Goal: Navigation & Orientation: Find specific page/section

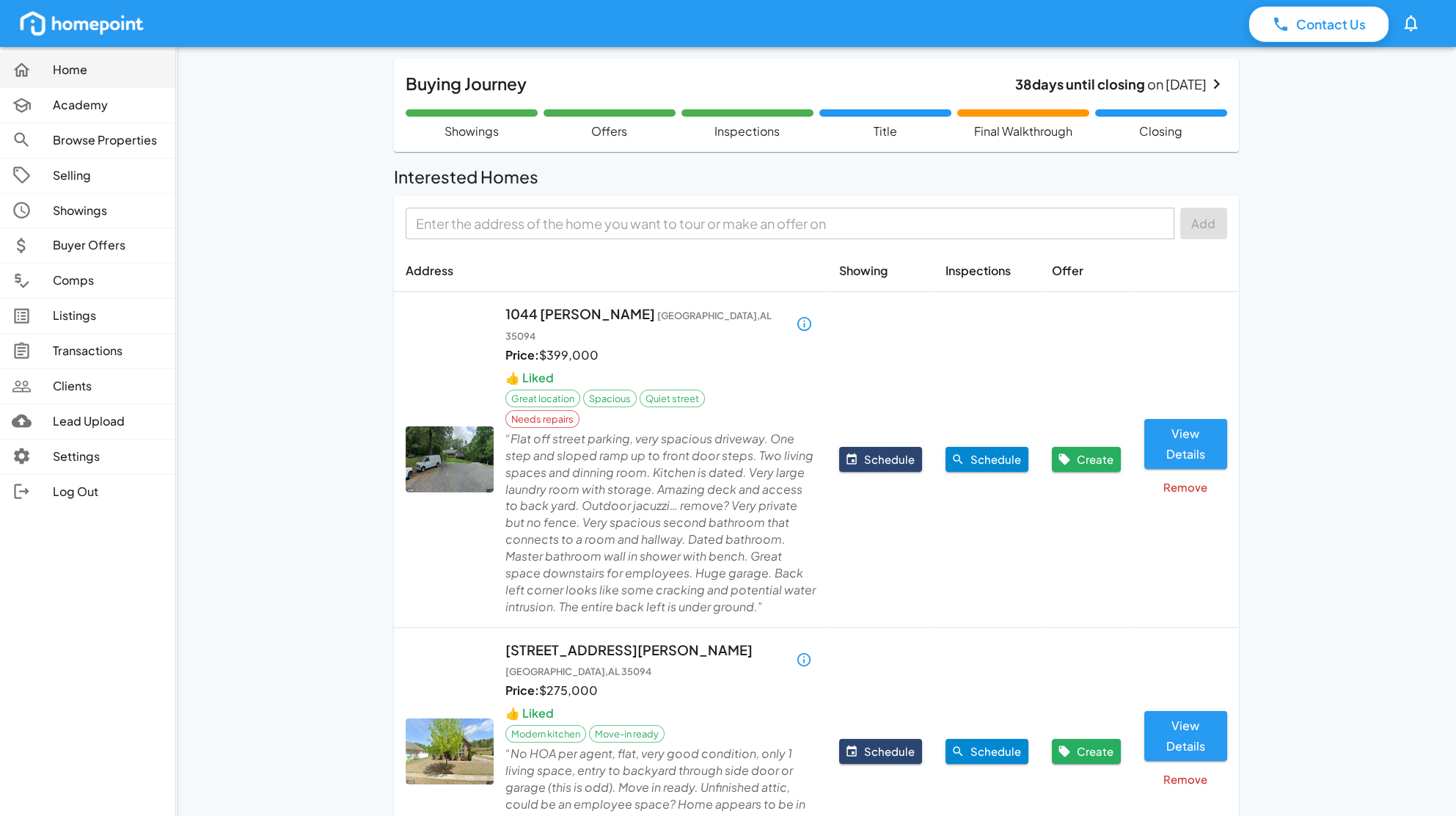
click at [88, 72] on p "Home" at bounding box center [108, 70] width 111 height 17
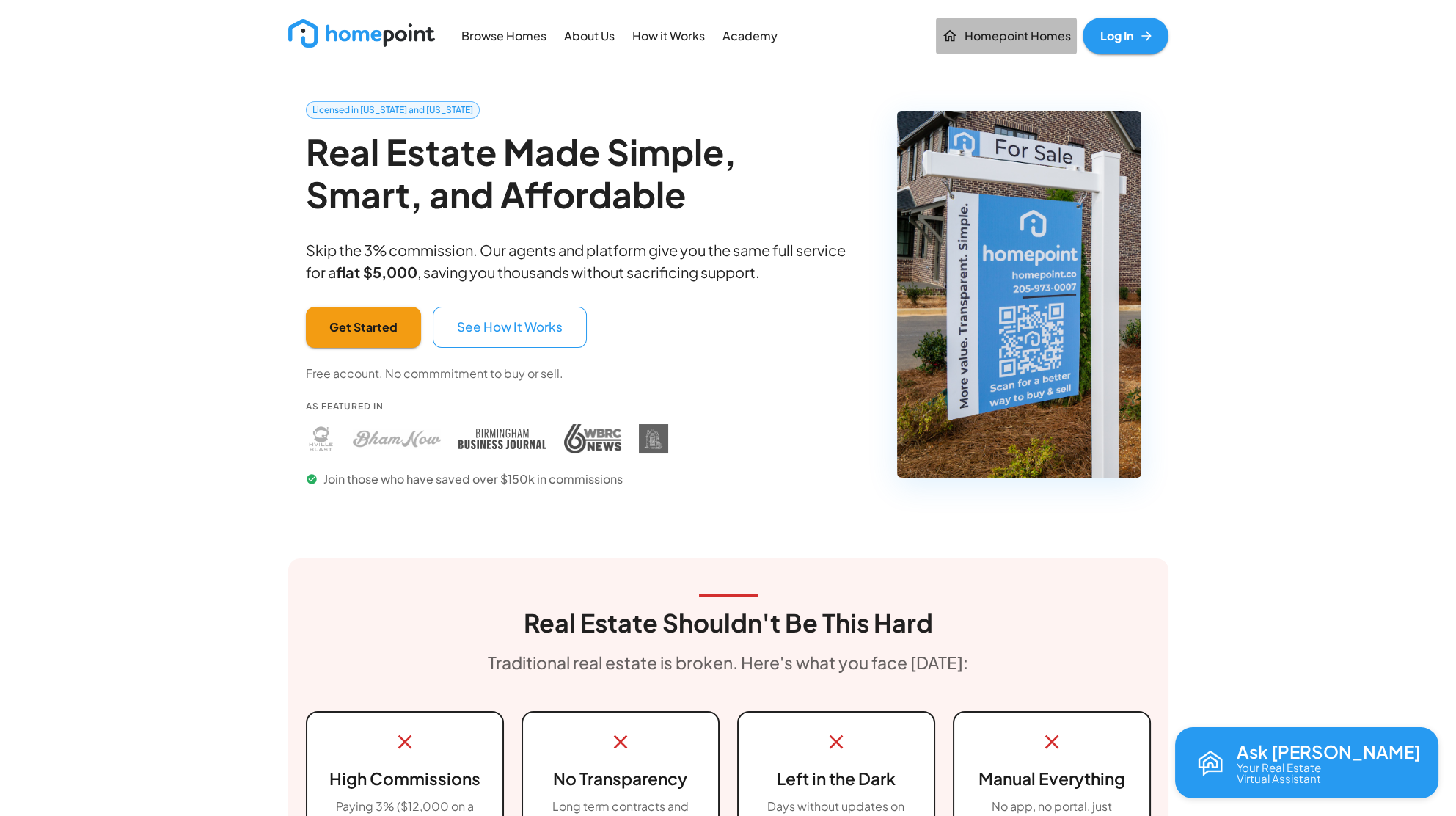
click at [1016, 42] on p "Homepoint Homes" at bounding box center [1017, 36] width 107 height 17
